Goal: Information Seeking & Learning: Learn about a topic

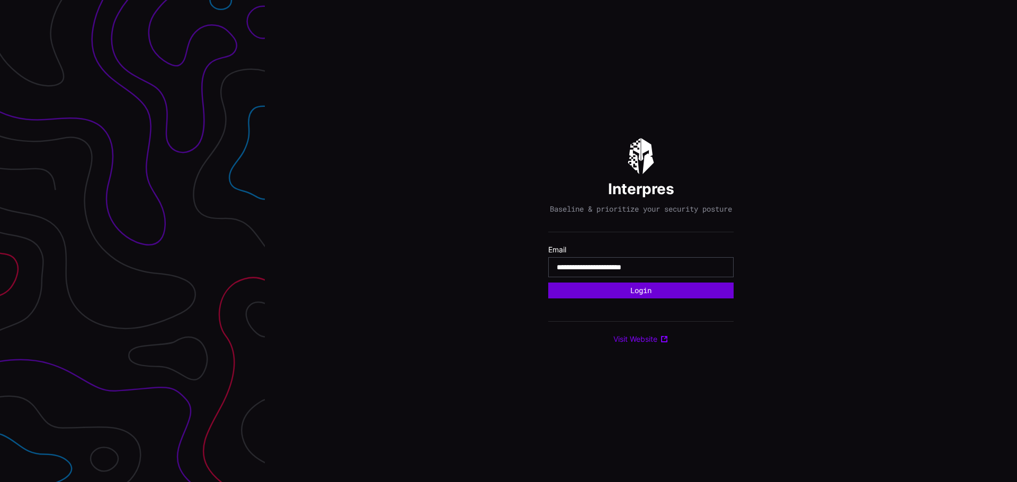
type input "**********"
click at [596, 295] on button "Login" at bounding box center [641, 291] width 167 height 14
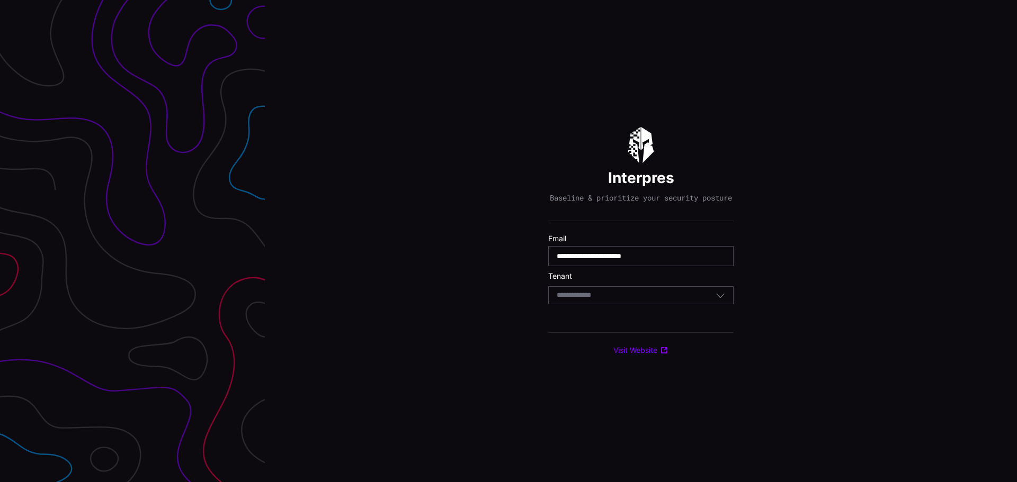
click at [604, 300] on input at bounding box center [583, 295] width 55 height 9
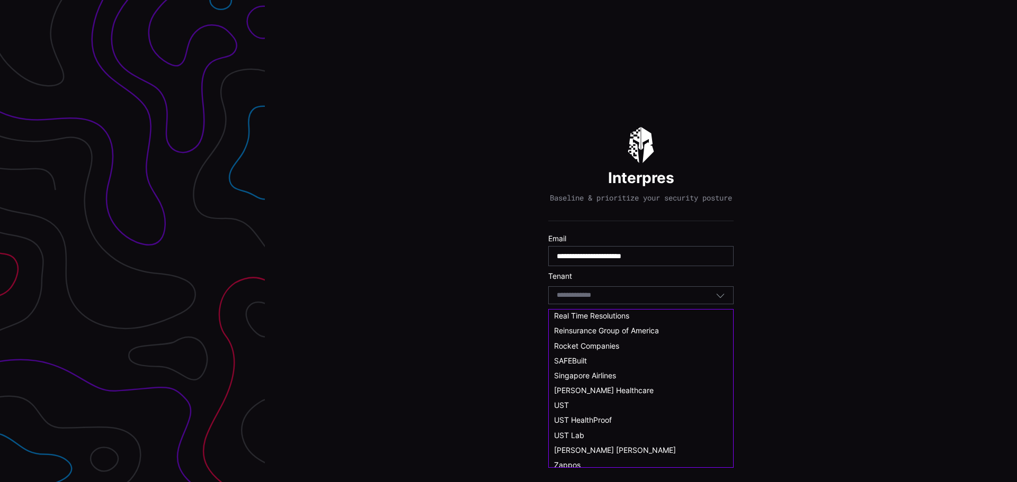
scroll to position [568, 0]
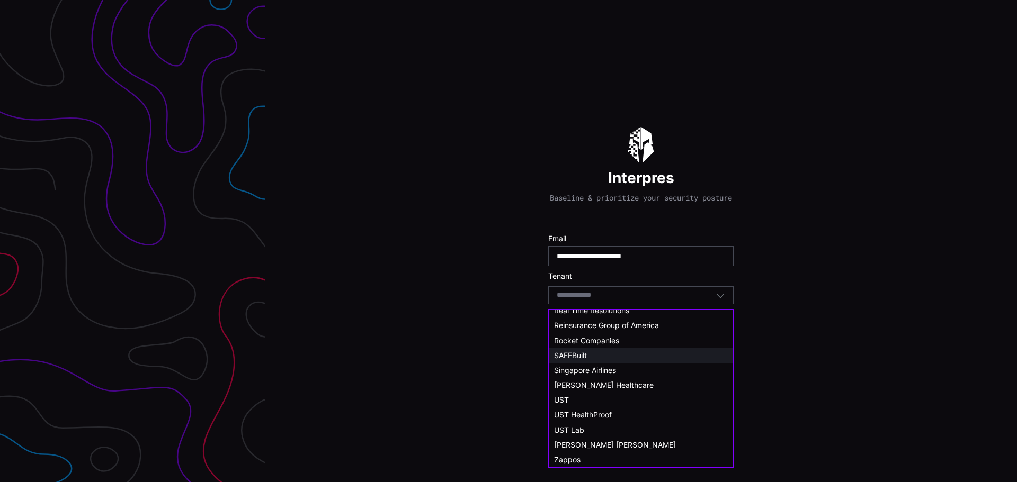
click at [562, 357] on span "SAFEBuilt" at bounding box center [570, 355] width 33 height 9
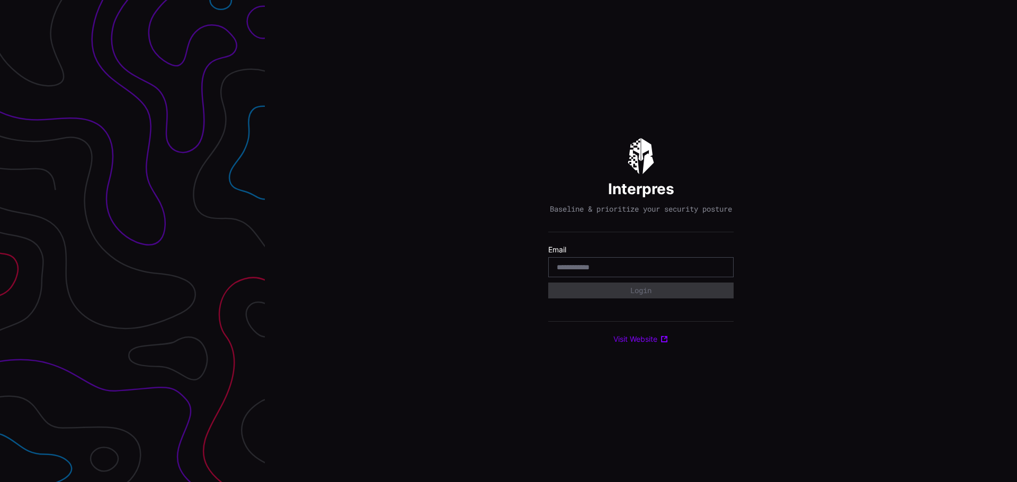
click at [591, 271] on input "email" at bounding box center [640, 268] width 168 height 10
type input "**********"
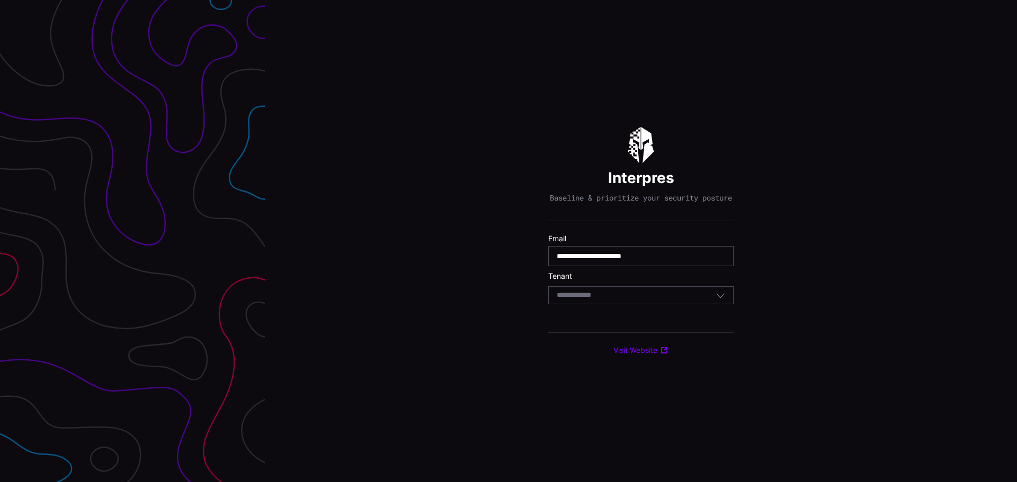
click at [642, 300] on div "Select Tenant" at bounding box center [635, 296] width 159 height 10
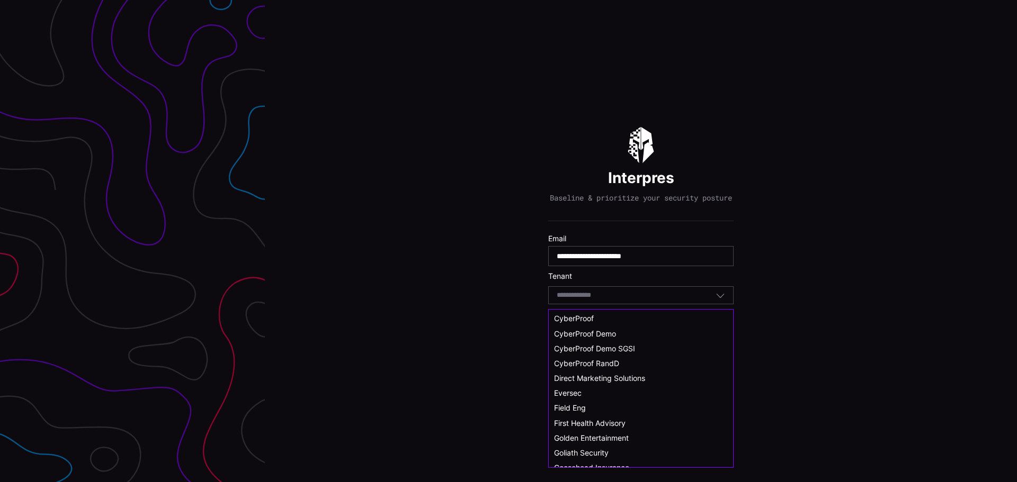
scroll to position [114, 0]
click at [603, 430] on span "Golden Entertainment" at bounding box center [591, 427] width 75 height 9
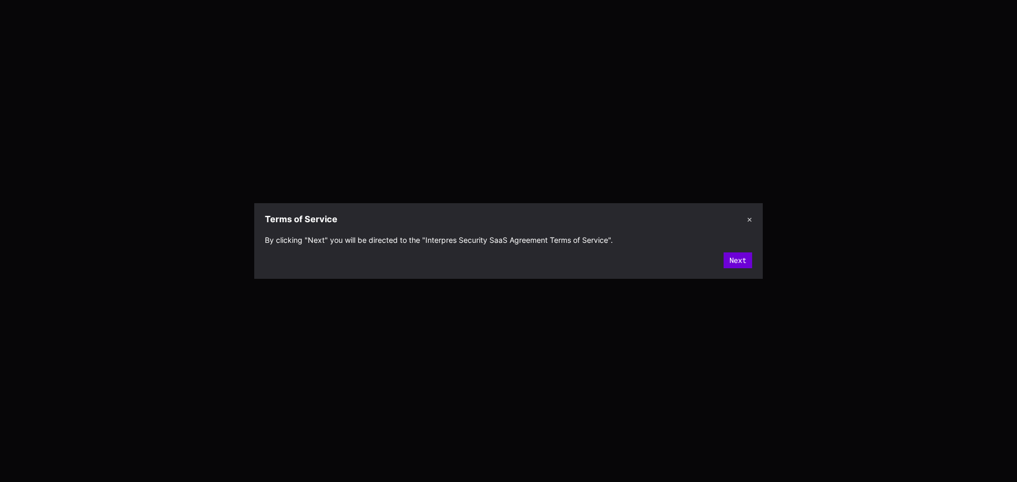
click at [737, 262] on button "Next" at bounding box center [737, 261] width 29 height 16
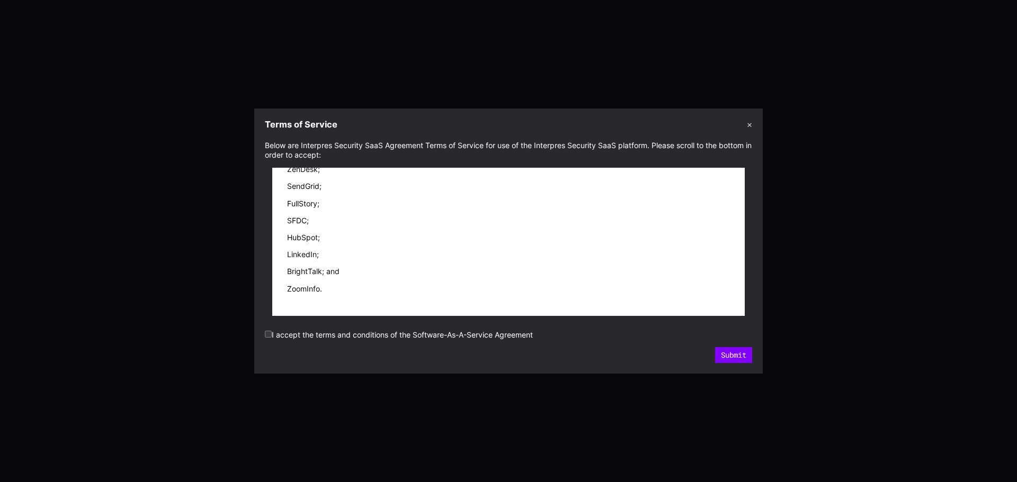
scroll to position [14440, 0]
click at [724, 351] on button "Submit" at bounding box center [733, 355] width 33 height 14
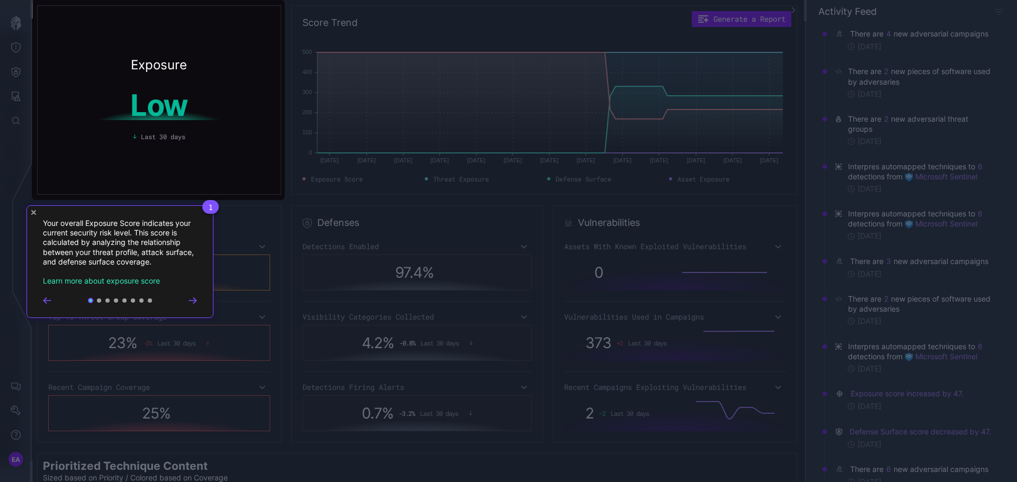
click at [32, 213] on icon "Close Tour" at bounding box center [33, 212] width 5 height 5
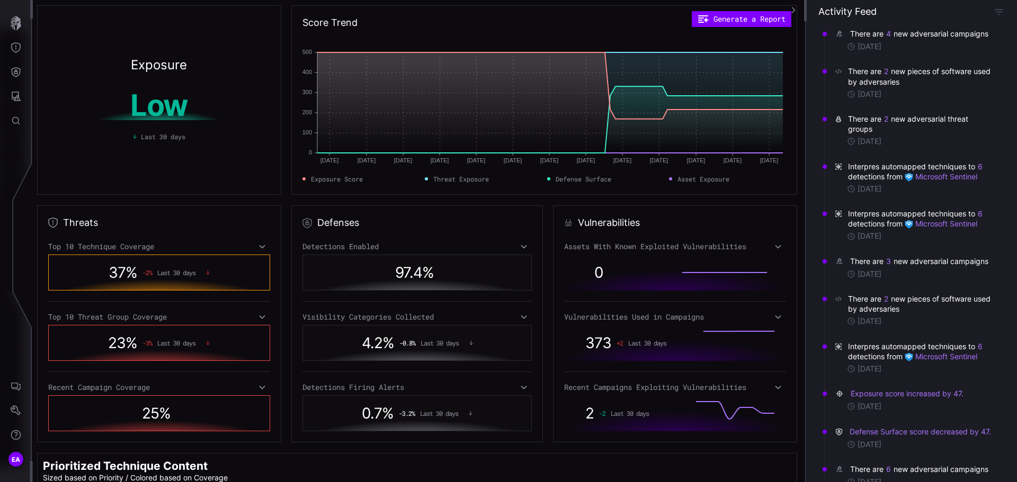
click at [521, 318] on icon at bounding box center [524, 318] width 6 height 4
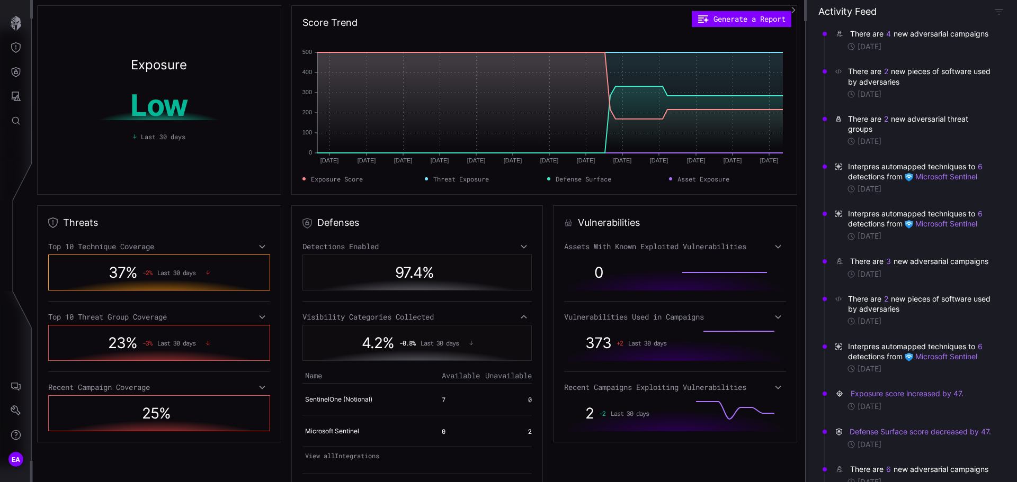
click at [520, 318] on icon at bounding box center [523, 317] width 7 height 8
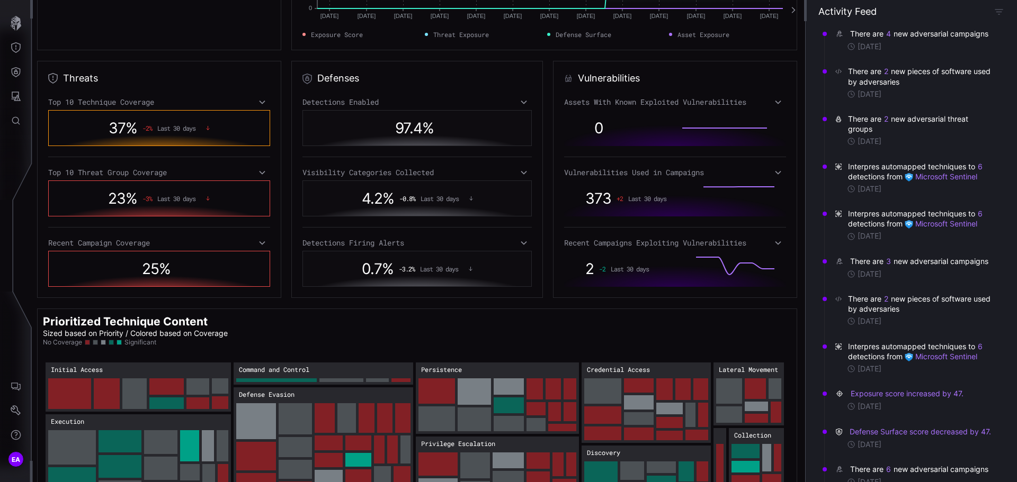
scroll to position [179, 0]
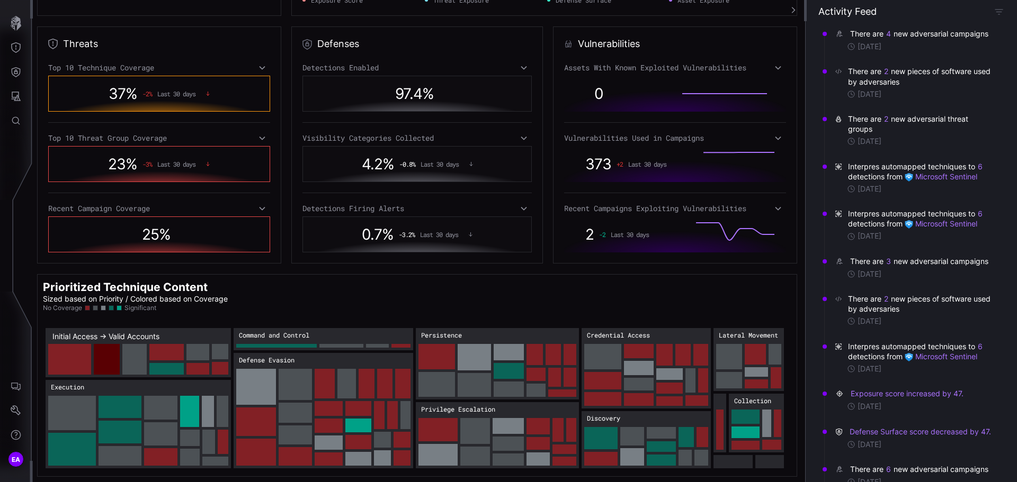
click at [102, 359] on rect "Initial Access → Initial Access:Valid Accounts: 63" at bounding box center [107, 359] width 26 height 31
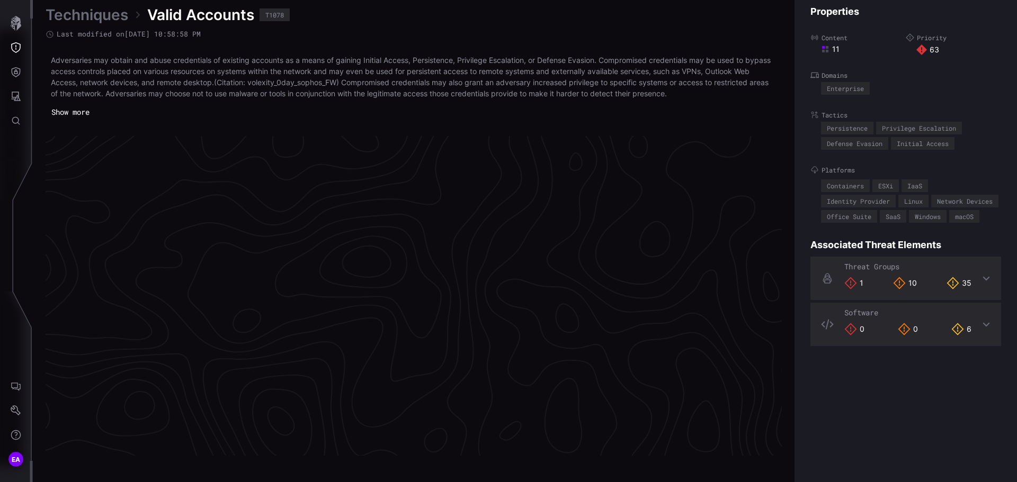
scroll to position [2227, 430]
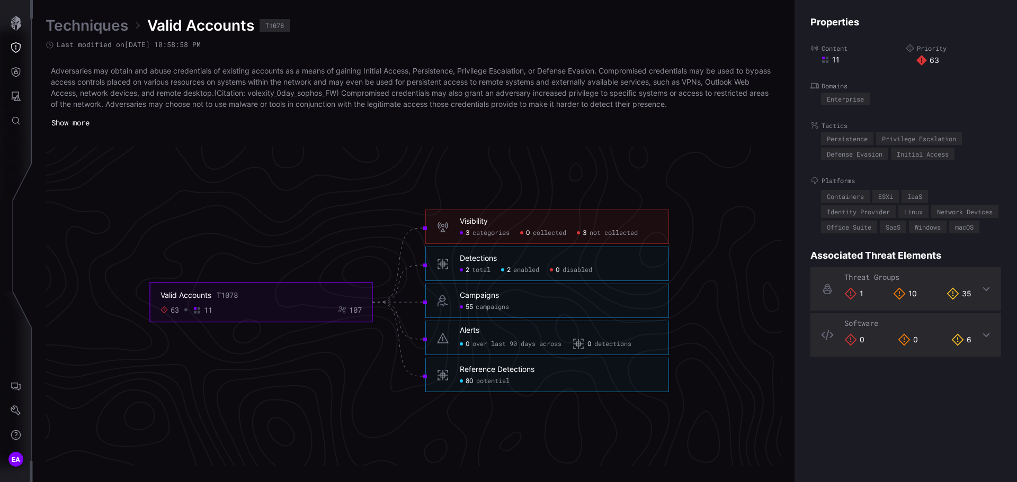
click at [74, 123] on button "Show more" at bounding box center [71, 123] width 50 height 16
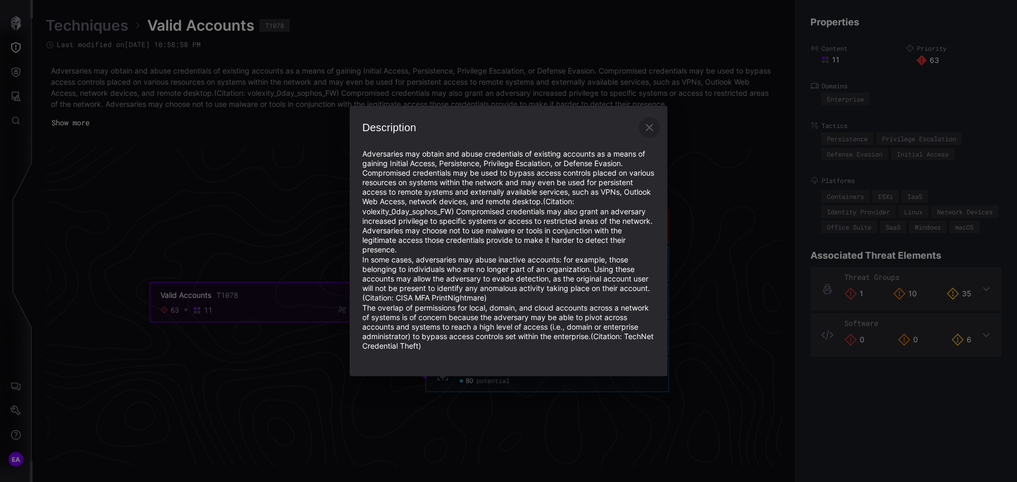
click at [649, 127] on icon "button" at bounding box center [648, 127] width 7 height 7
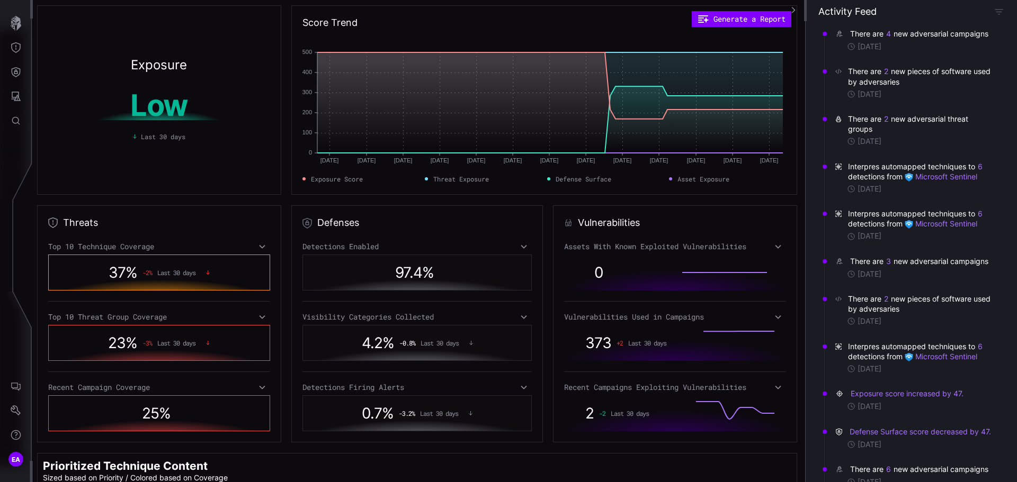
click at [259, 247] on icon at bounding box center [262, 247] width 6 height 4
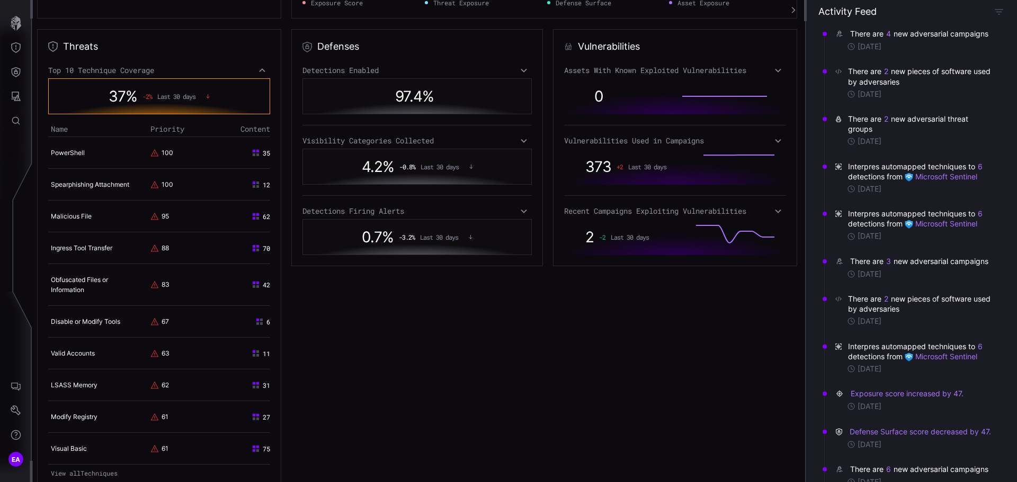
scroll to position [174, 0]
click at [69, 156] on link "PowerShell" at bounding box center [68, 155] width 34 height 8
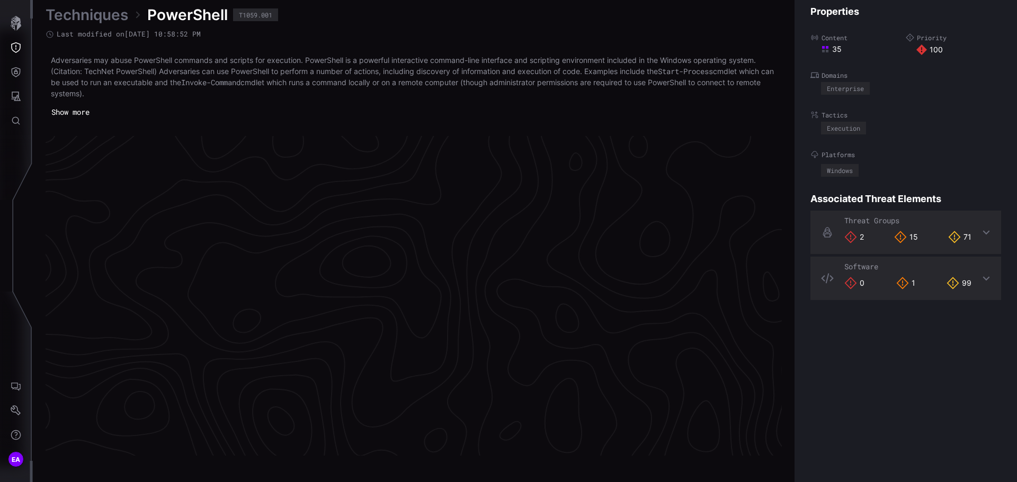
scroll to position [2227, 430]
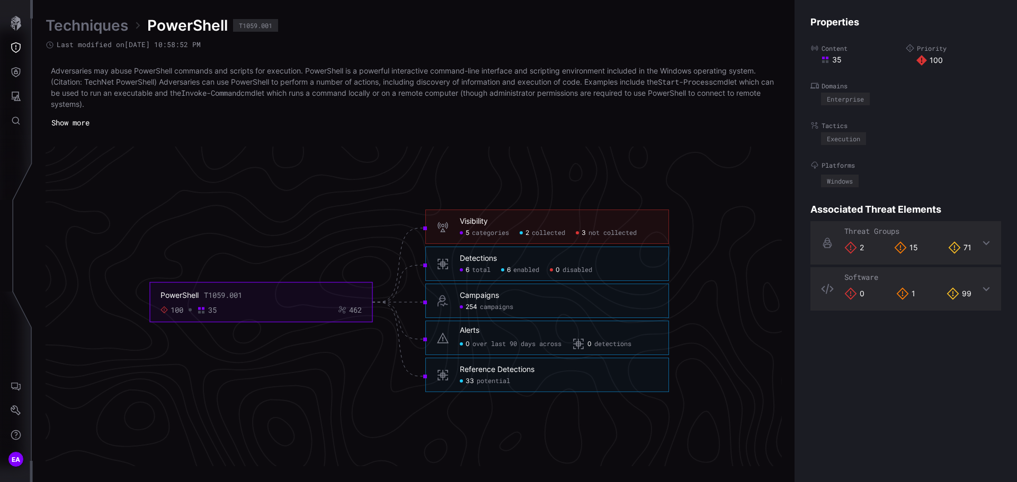
click at [605, 231] on span "not collected" at bounding box center [612, 233] width 48 height 8
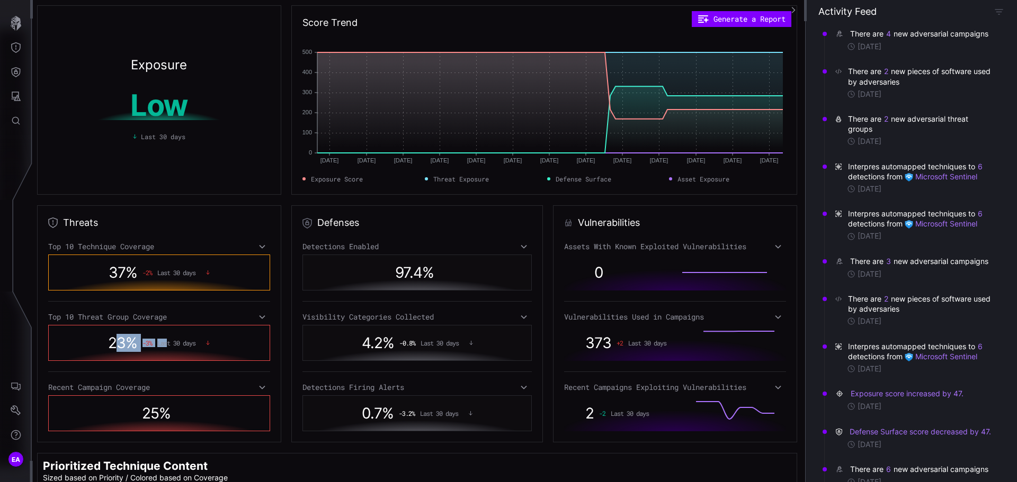
drag, startPoint x: 166, startPoint y: 338, endPoint x: 116, endPoint y: 344, distance: 50.1
click at [116, 344] on div "23 % -3 % Last 30 days" at bounding box center [159, 343] width 178 height 24
click at [242, 348] on div "23 % -3 % Last 30 days" at bounding box center [159, 343] width 178 height 24
click at [261, 317] on icon at bounding box center [261, 317] width 7 height 8
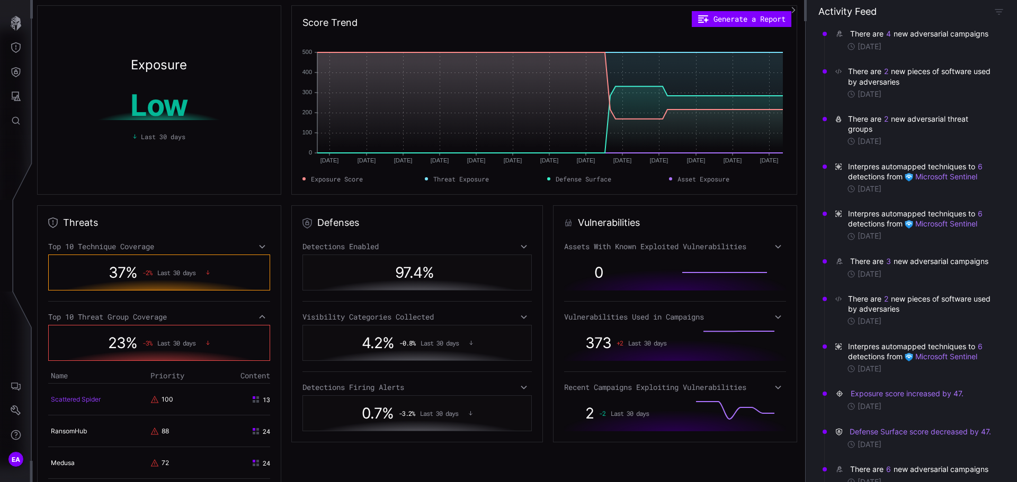
click at [74, 397] on link "Scattered Spider" at bounding box center [76, 400] width 50 height 8
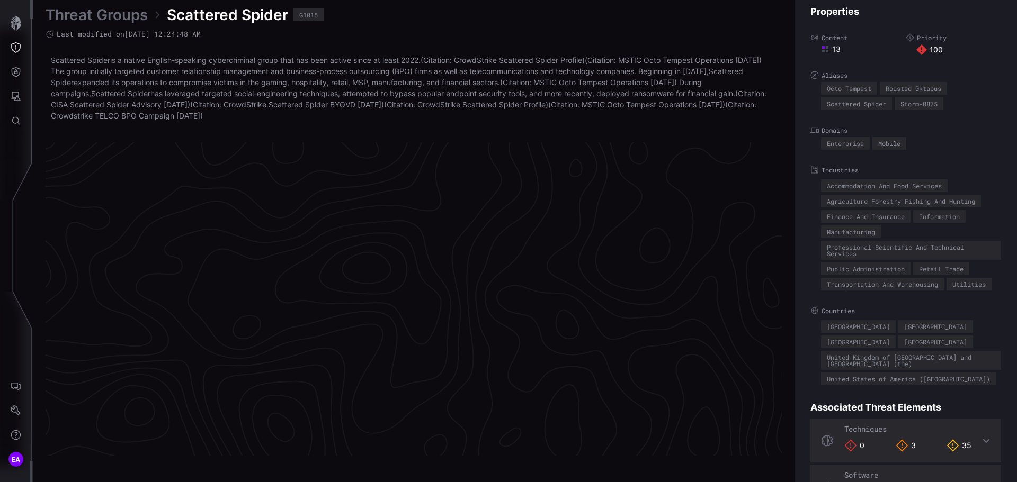
scroll to position [2230, 430]
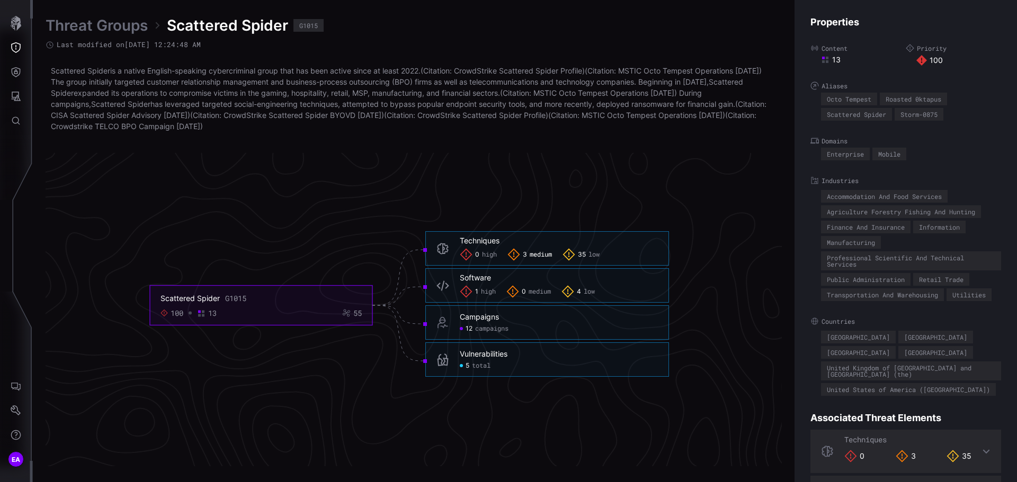
click at [538, 251] on span "medium" at bounding box center [540, 255] width 22 height 8
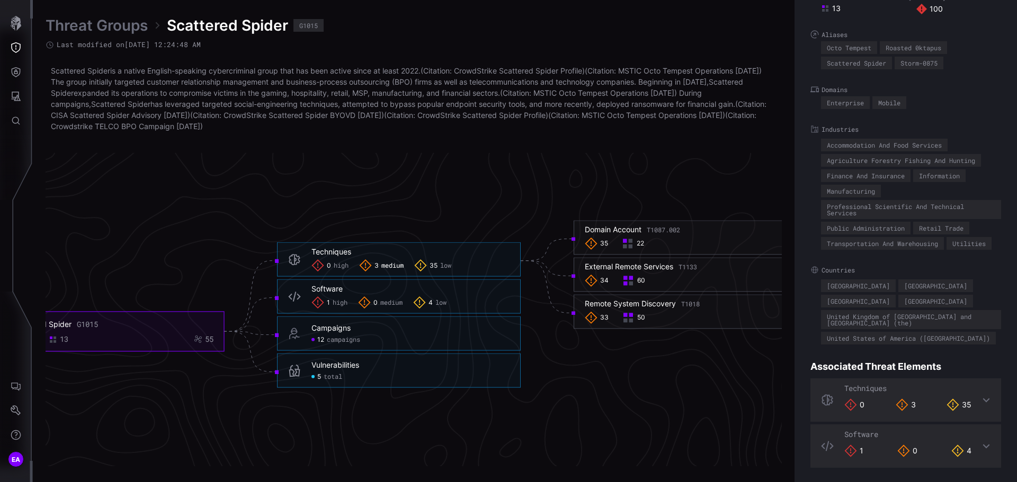
scroll to position [53, 0]
click at [532, 261] on icon at bounding box center [546, 287] width 53 height 52
click at [549, 295] on icon at bounding box center [546, 287] width 53 height 52
click at [549, 298] on icon at bounding box center [546, 287] width 53 height 52
click at [630, 317] on rect at bounding box center [631, 315] width 4 height 4
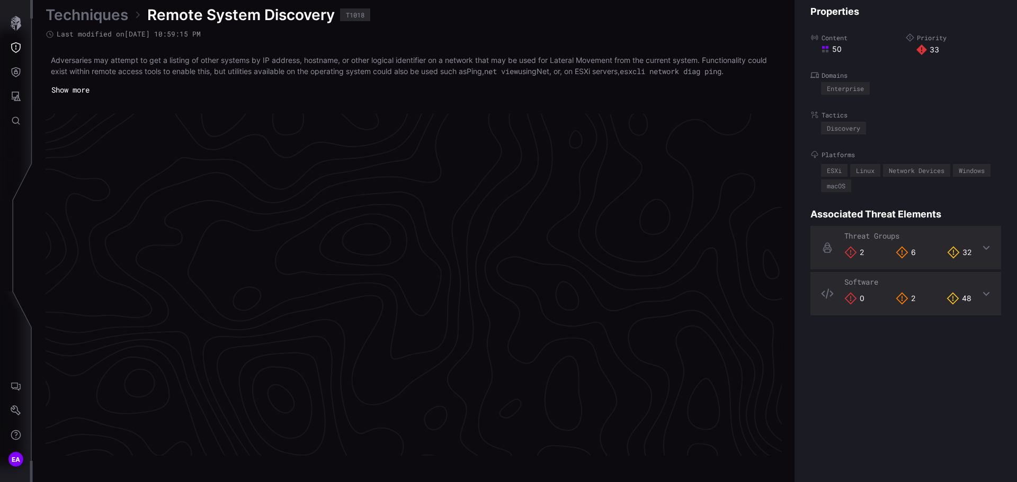
scroll to position [2216, 430]
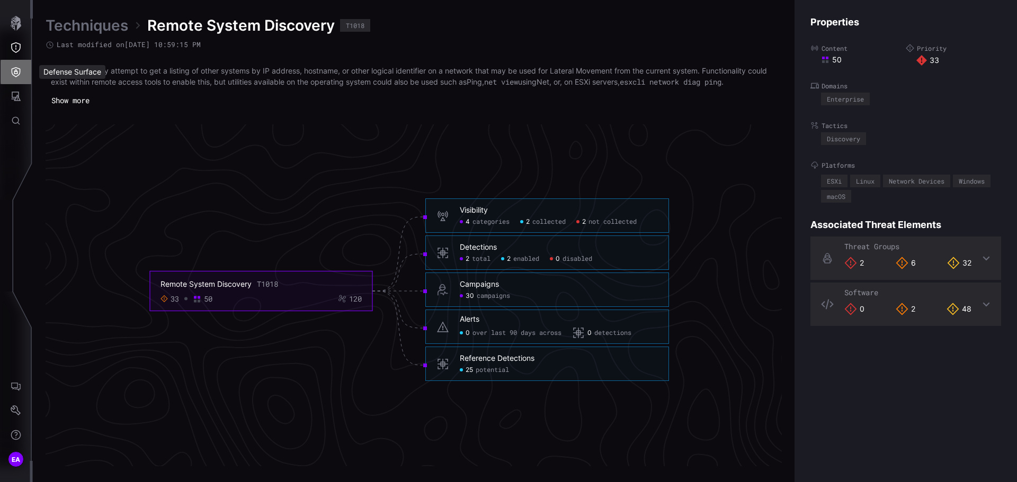
click at [15, 73] on icon "Defense Surface" at bounding box center [16, 72] width 11 height 11
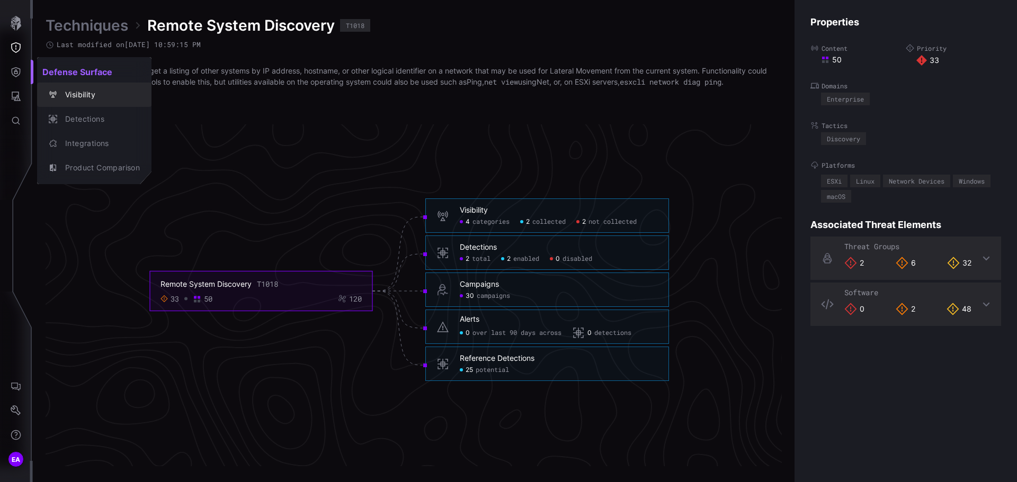
click at [74, 90] on div "Visibility" at bounding box center [100, 94] width 80 height 13
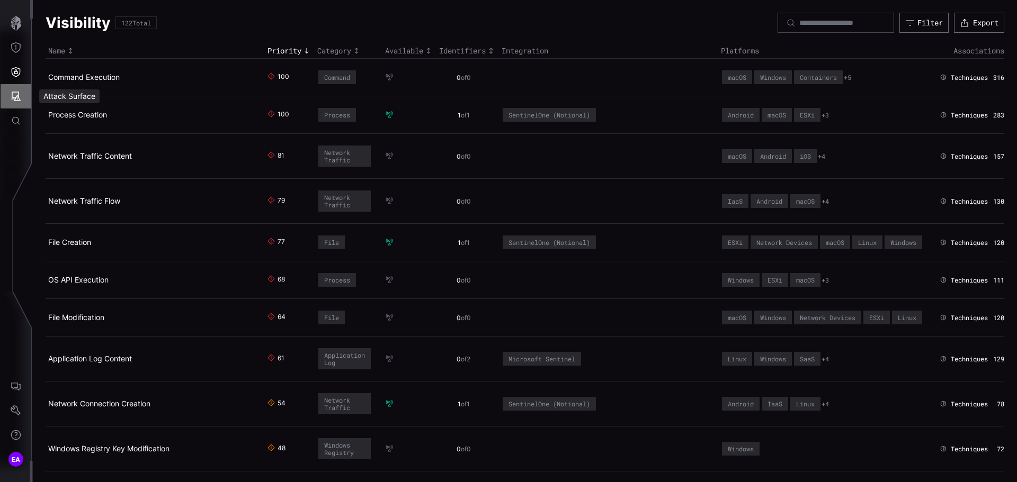
click at [14, 93] on icon "Attack Surface" at bounding box center [16, 96] width 11 height 11
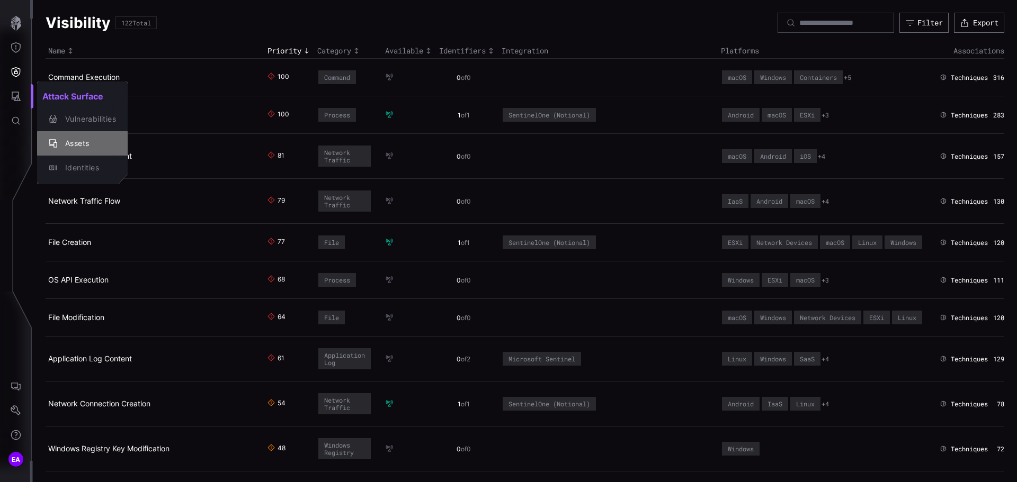
click at [87, 141] on div "Assets" at bounding box center [88, 143] width 56 height 13
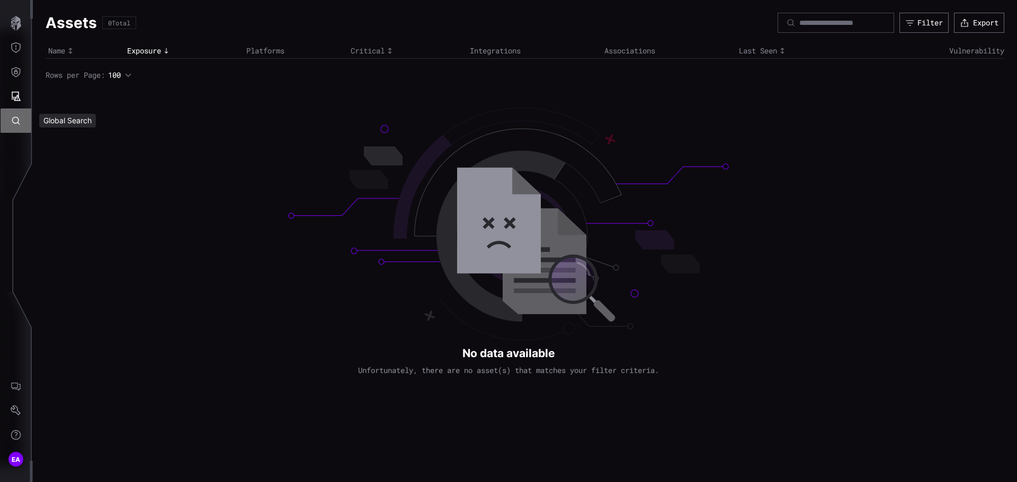
click at [17, 120] on icon "Global Search" at bounding box center [16, 120] width 11 height 11
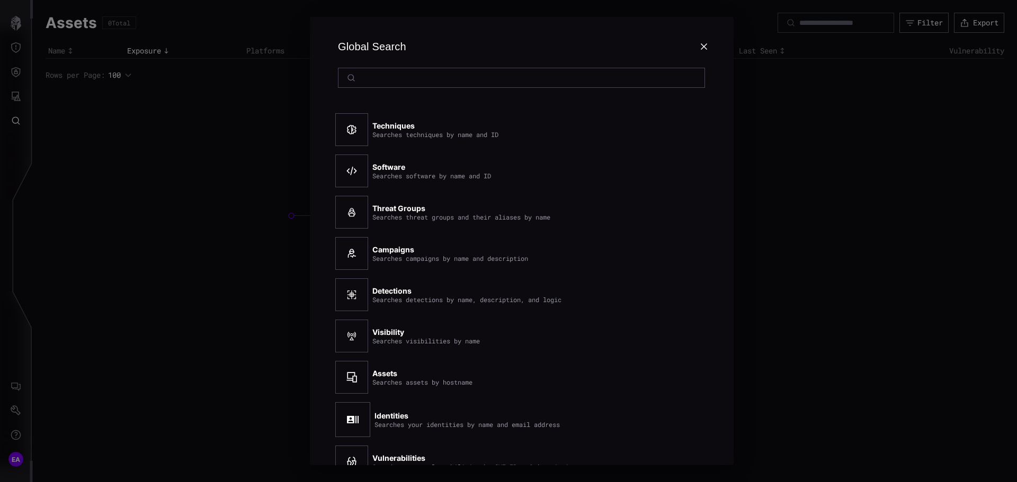
click at [14, 71] on div at bounding box center [508, 241] width 1017 height 482
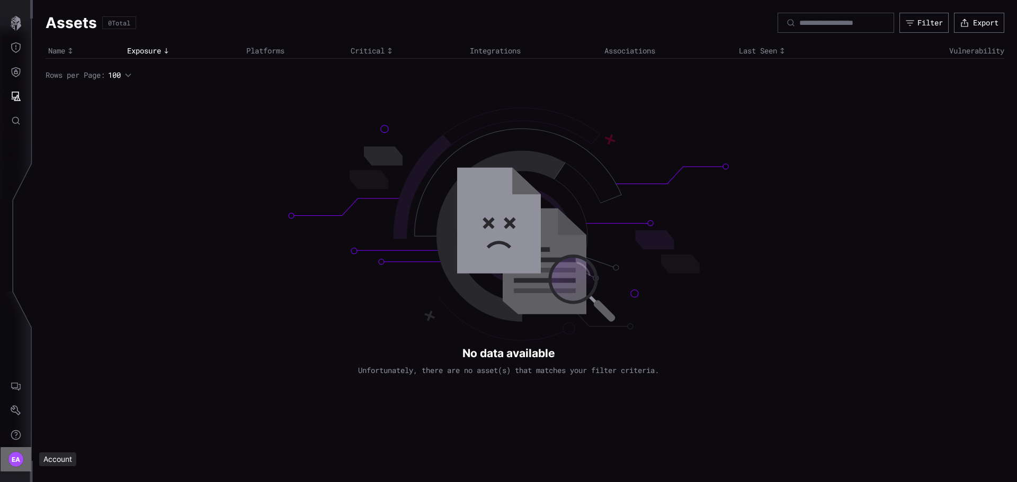
click at [18, 457] on span "EA" at bounding box center [16, 459] width 9 height 11
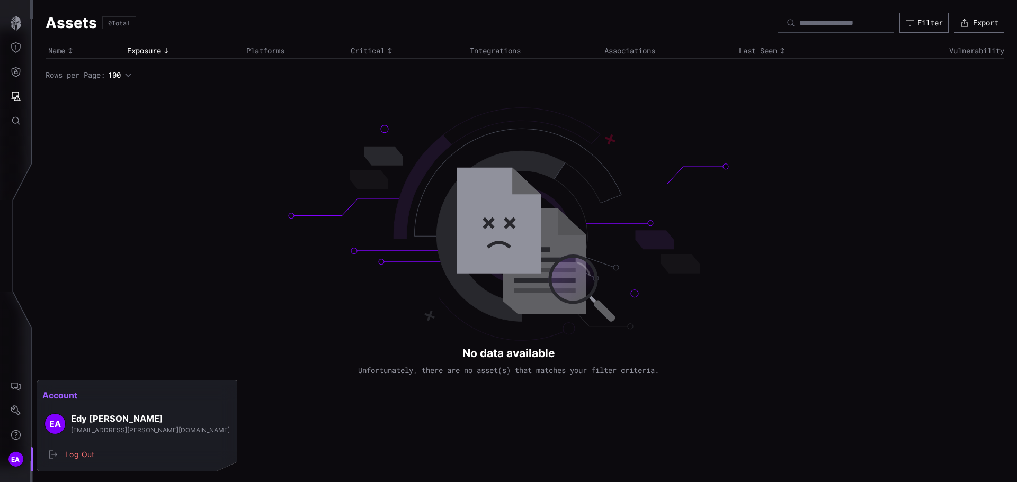
click at [18, 457] on div at bounding box center [508, 241] width 1017 height 482
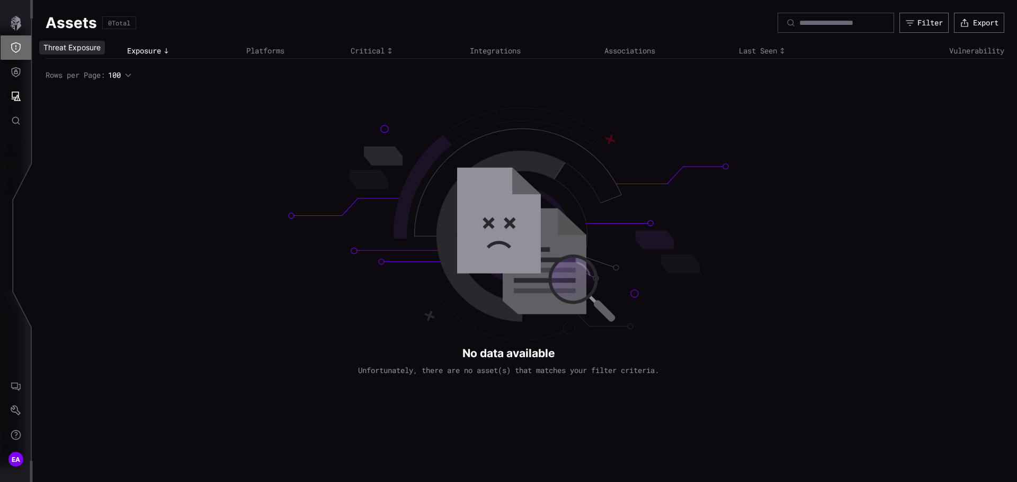
click at [14, 45] on icon "Threat Exposure" at bounding box center [16, 47] width 11 height 11
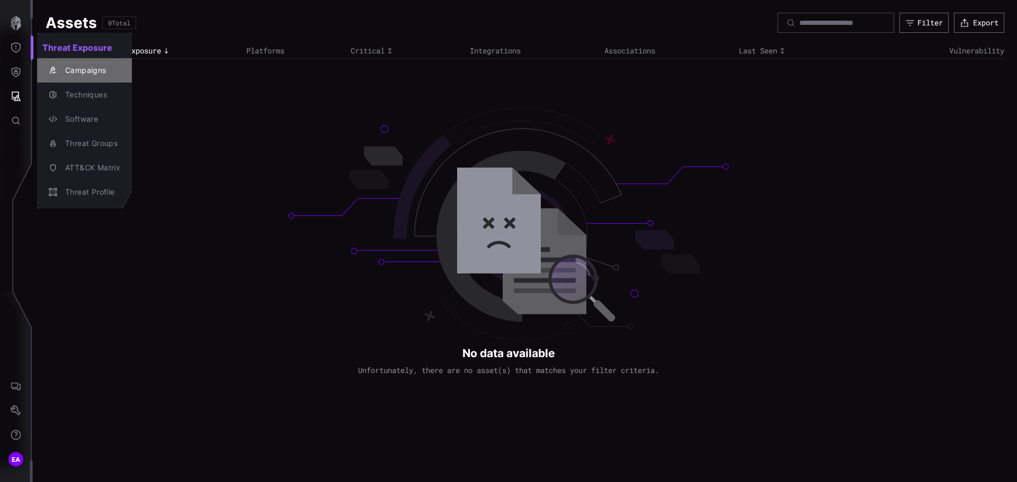
click at [76, 71] on div "Campaigns" at bounding box center [90, 70] width 60 height 13
